Goal: Task Accomplishment & Management: Manage account settings

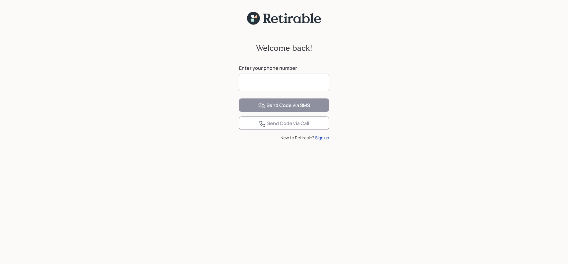
click at [267, 80] on input at bounding box center [284, 83] width 90 height 18
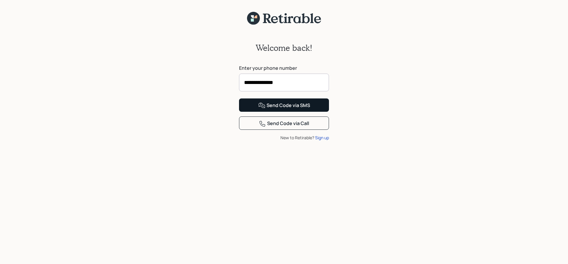
type input "**********"
click at [272, 109] on div "Send Code via SMS" at bounding box center [284, 105] width 52 height 7
click at [279, 84] on input at bounding box center [284, 83] width 90 height 18
type input "**********"
click at [279, 109] on div "Send Code via SMS" at bounding box center [284, 105] width 52 height 7
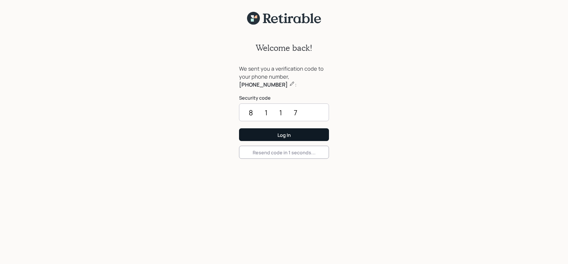
type input "8117"
click at [311, 133] on button "Log In" at bounding box center [284, 134] width 90 height 13
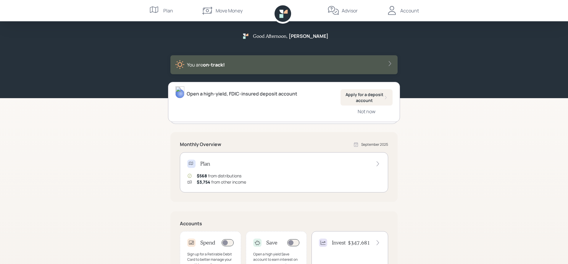
click at [409, 9] on div "Account" at bounding box center [409, 10] width 19 height 7
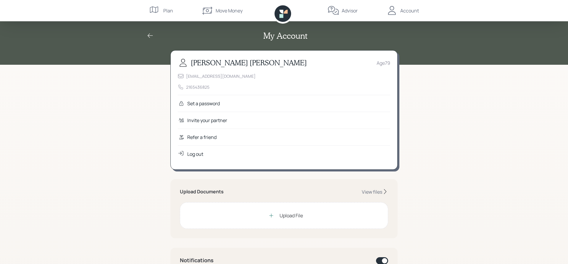
click at [138, 50] on div "My Account" at bounding box center [284, 32] width 568 height 65
click at [170, 10] on div "Plan" at bounding box center [168, 10] width 10 height 7
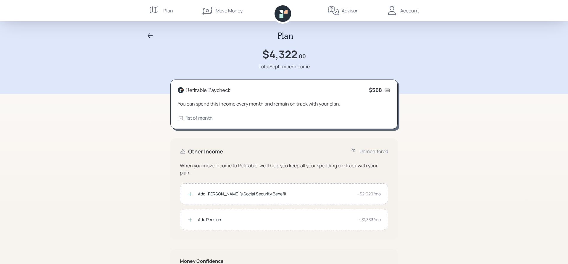
click at [351, 9] on div "Advisor" at bounding box center [350, 10] width 16 height 7
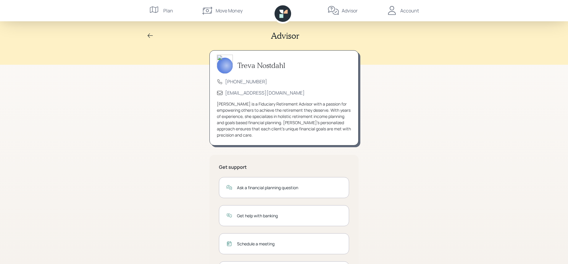
click at [407, 12] on div "Account" at bounding box center [409, 10] width 19 height 7
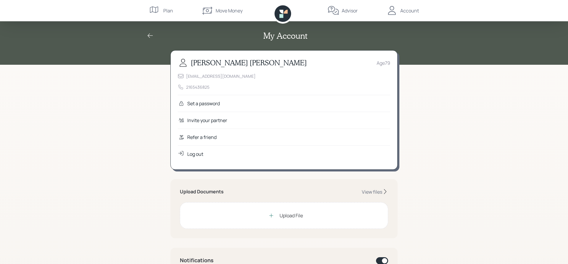
click at [199, 154] on div "Log out" at bounding box center [195, 154] width 16 height 7
